Goal: Task Accomplishment & Management: Manage account settings

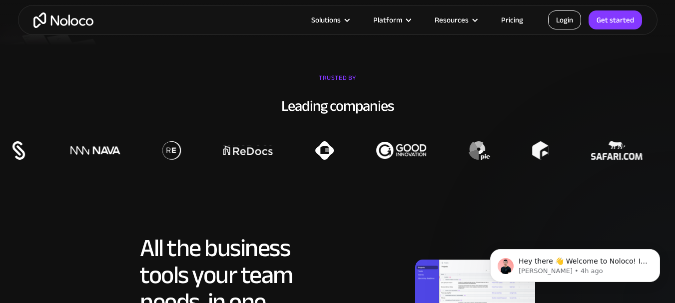
click at [576, 18] on link "Login" at bounding box center [564, 19] width 33 height 19
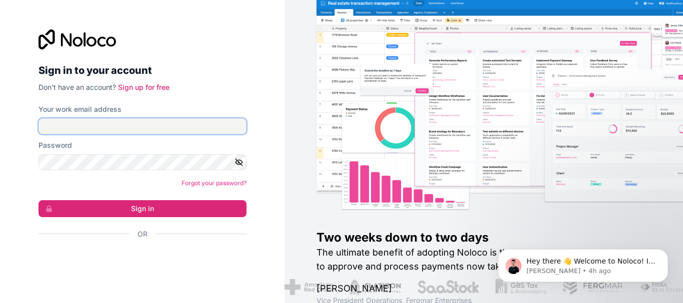
click at [183, 124] on input "Your work email address" at bounding box center [142, 126] width 208 height 16
